Goal: Check status

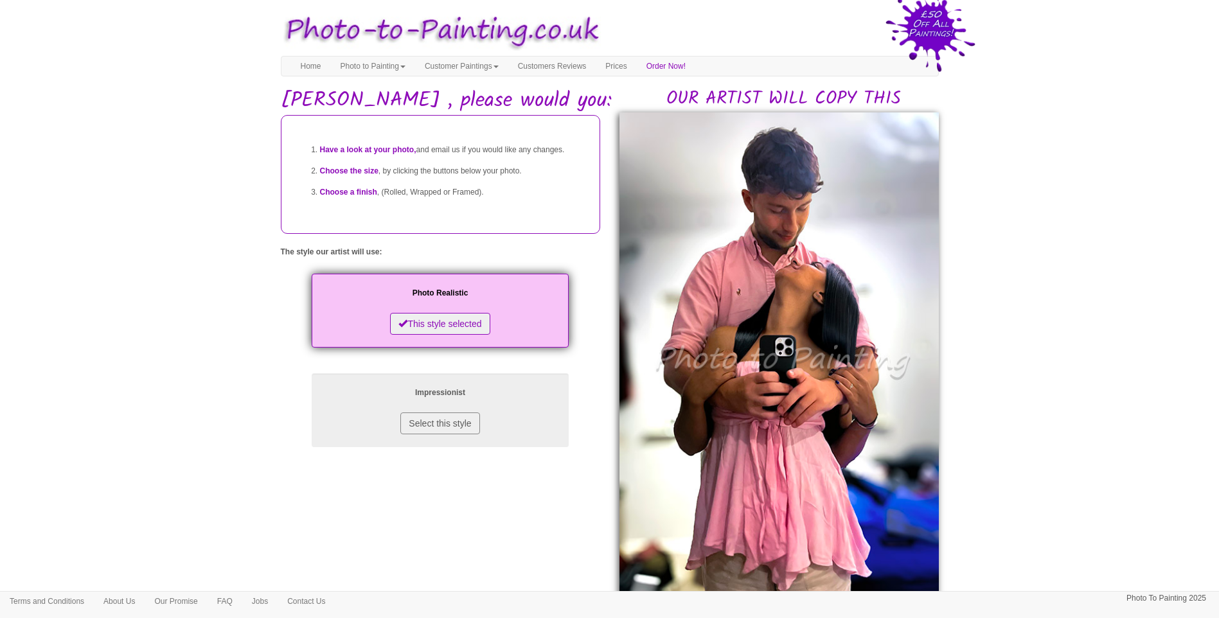
drag, startPoint x: 1075, startPoint y: 437, endPoint x: 1002, endPoint y: 436, distance: 72.6
click at [1075, 437] on body "Your painting - risk free Toggle navigation Menu Home Photo to Painting Photo t…" at bounding box center [609, 589] width 1219 height 1166
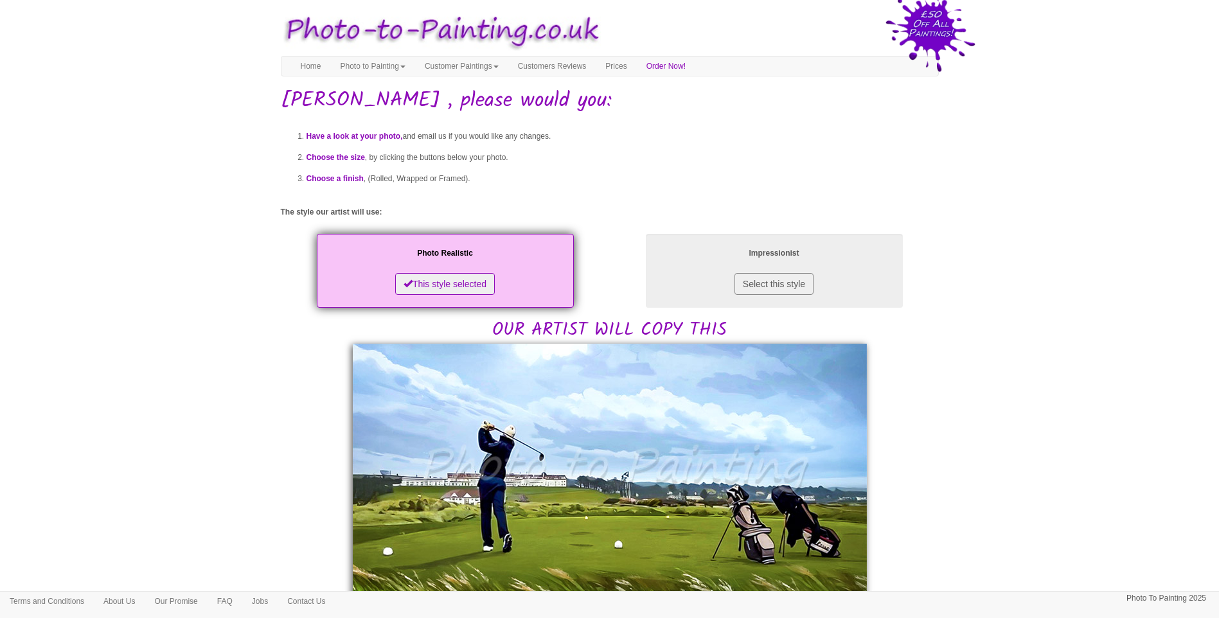
click at [1008, 453] on body "Your painting - risk free Toggle navigation Menu Home Photo to Painting Photo t…" at bounding box center [609, 582] width 1219 height 1153
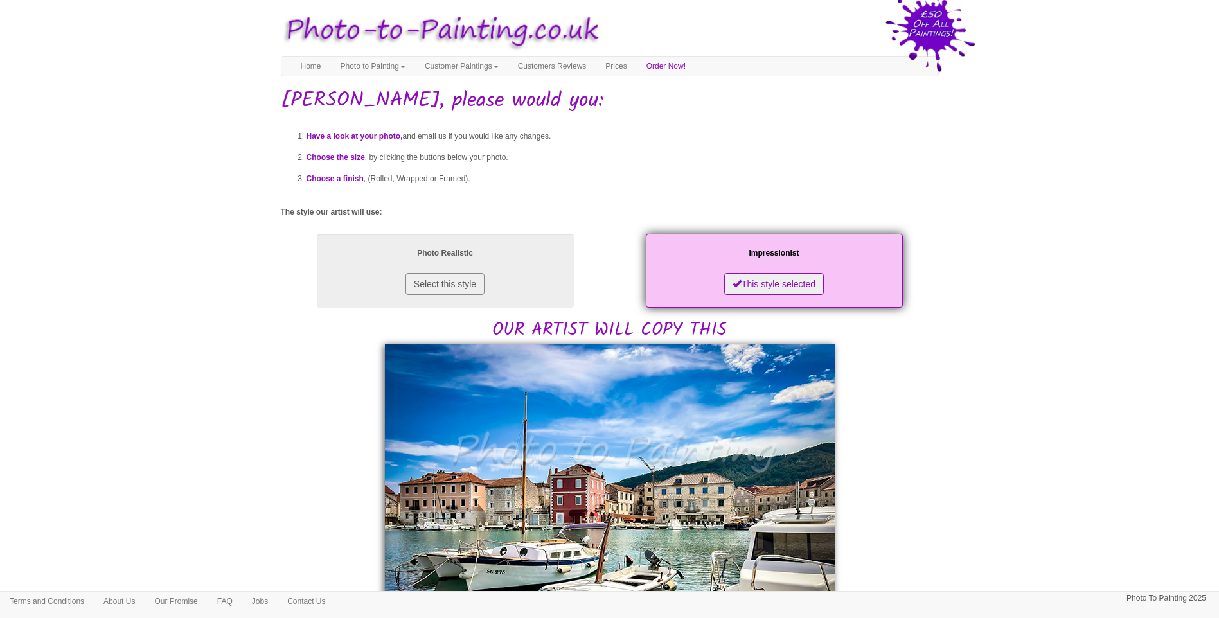
drag, startPoint x: 1085, startPoint y: 482, endPoint x: 728, endPoint y: 488, distance: 356.7
click at [1079, 482] on body "Your painting - risk free Toggle navigation Menu Home Photo to Painting Photo t…" at bounding box center [609, 622] width 1219 height 1233
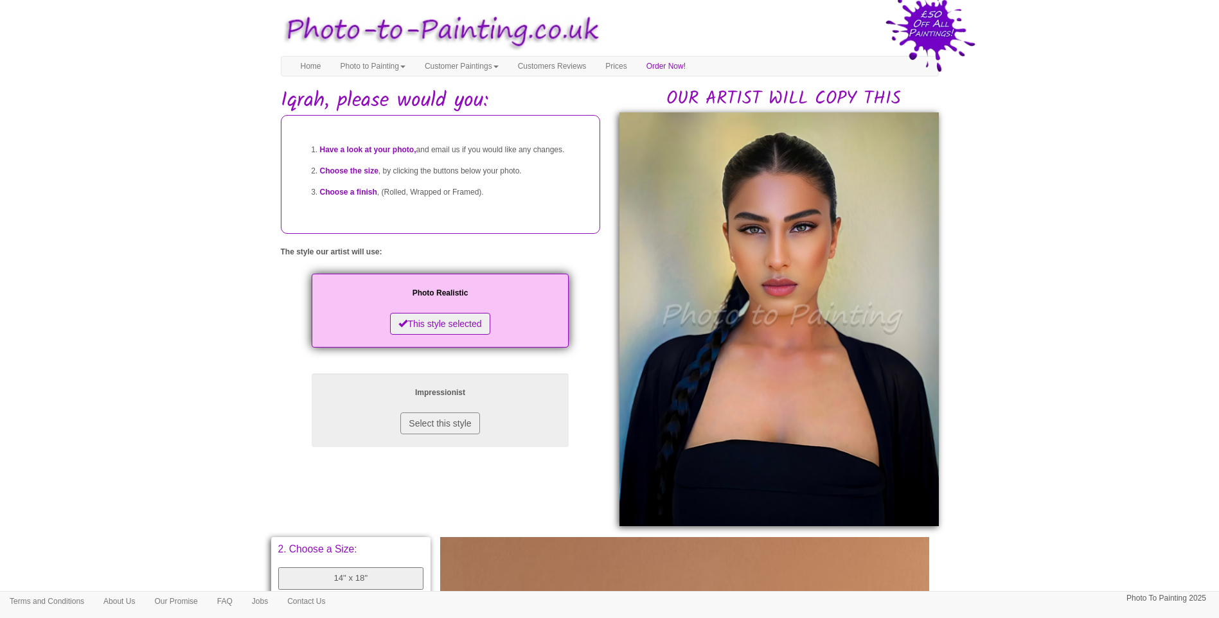
drag, startPoint x: 995, startPoint y: 299, endPoint x: 1000, endPoint y: 304, distance: 6.8
click at [996, 299] on body "Your painting - risk free Toggle navigation Menu Home Photo to Painting Photo t…" at bounding box center [609, 545] width 1219 height 1078
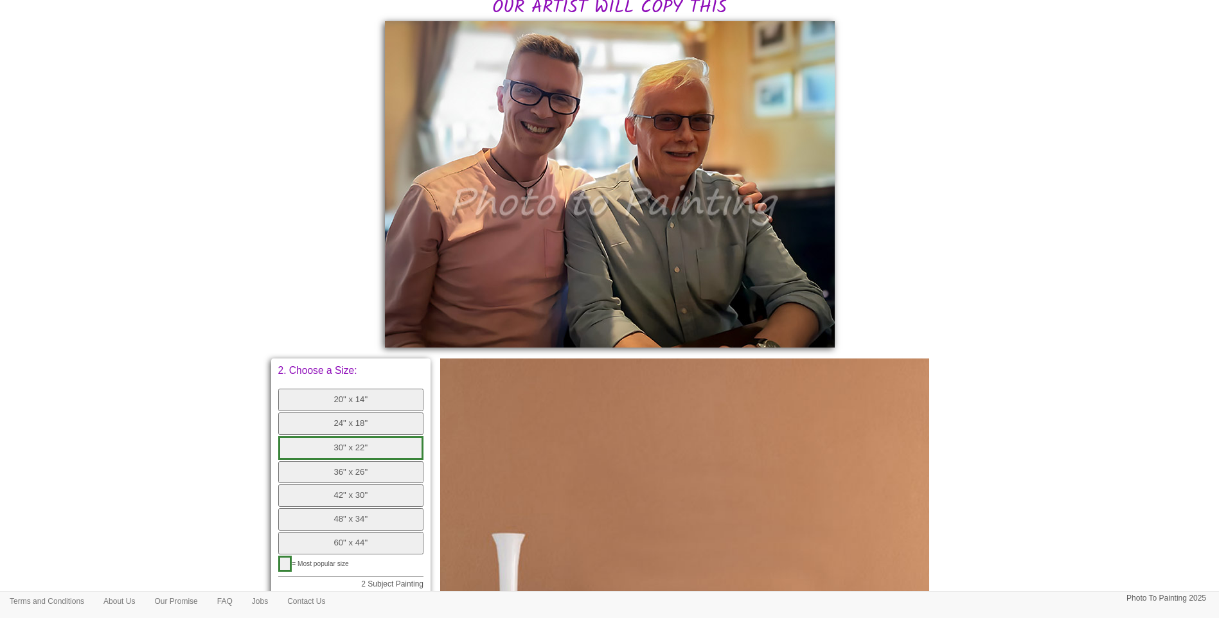
scroll to position [214, 0]
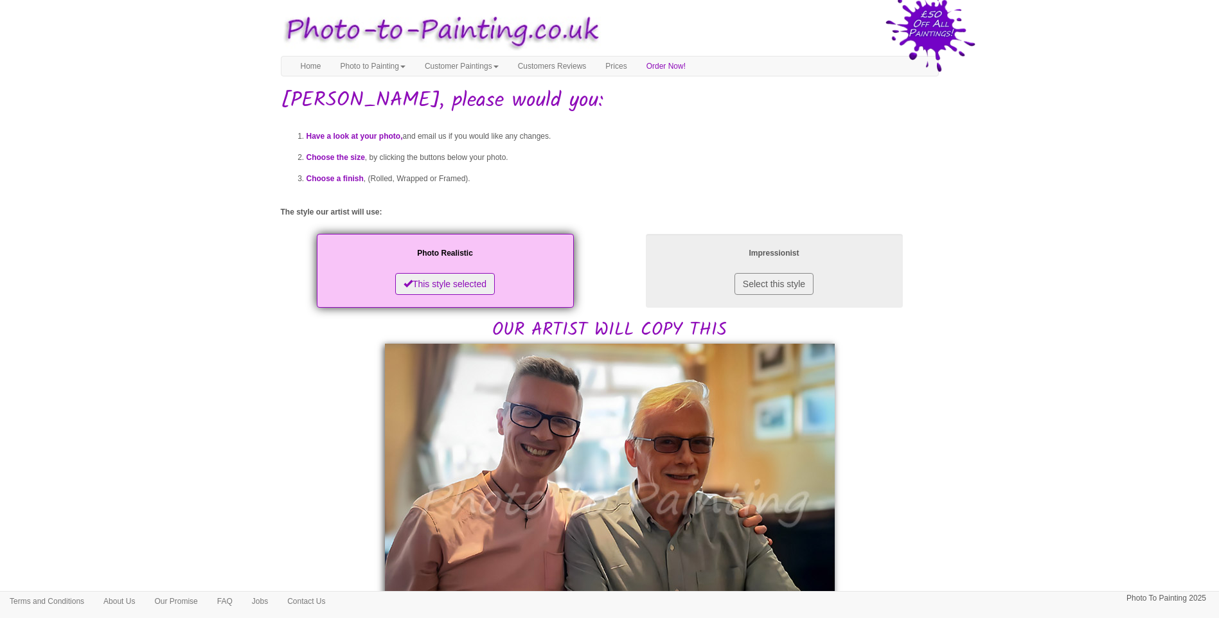
click at [1084, 454] on body "Your painting - risk free Toggle navigation Menu Home Photo to Painting Photo t…" at bounding box center [609, 617] width 1219 height 1222
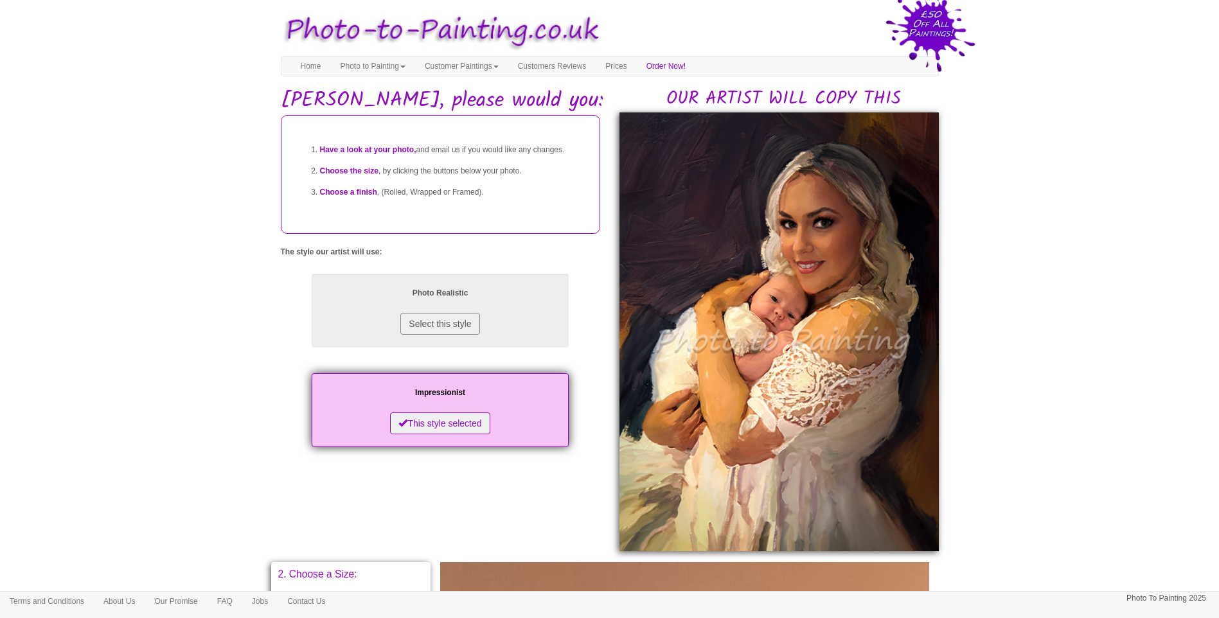
click at [1094, 515] on body "Your painting - risk free Toggle navigation Menu Home Photo to Painting Photo t…" at bounding box center [609, 558] width 1219 height 1104
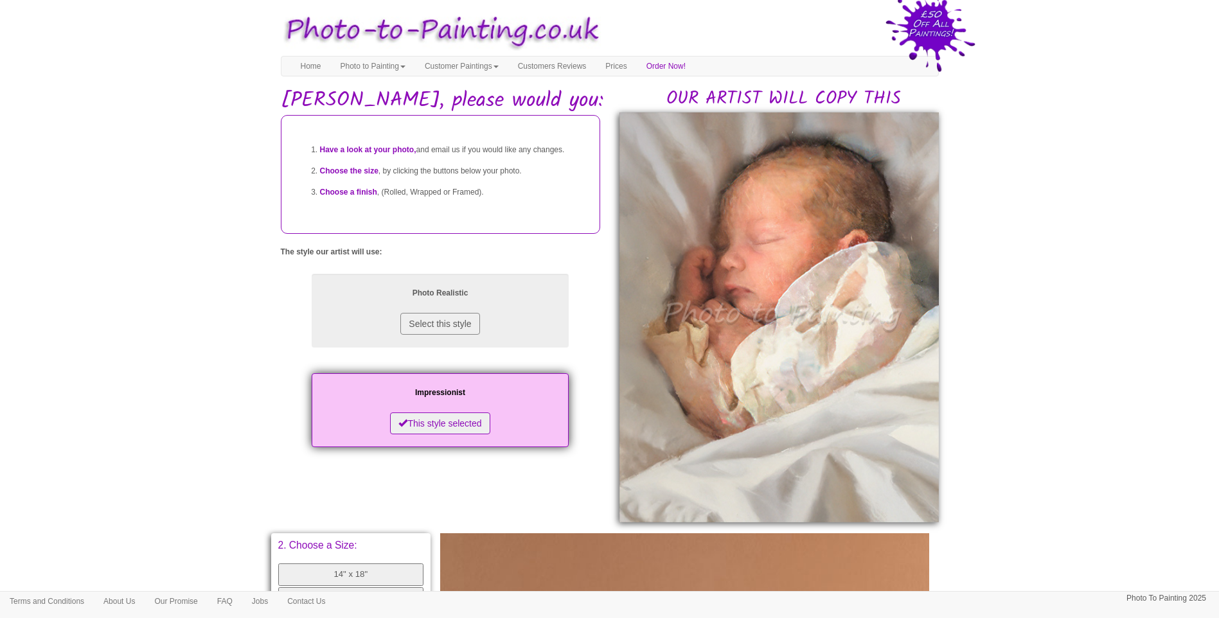
click at [1049, 396] on body "Your painting - risk free Toggle navigation Menu Home Photo to Painting Photo t…" at bounding box center [609, 543] width 1219 height 1074
